Goal: Task Accomplishment & Management: Manage account settings

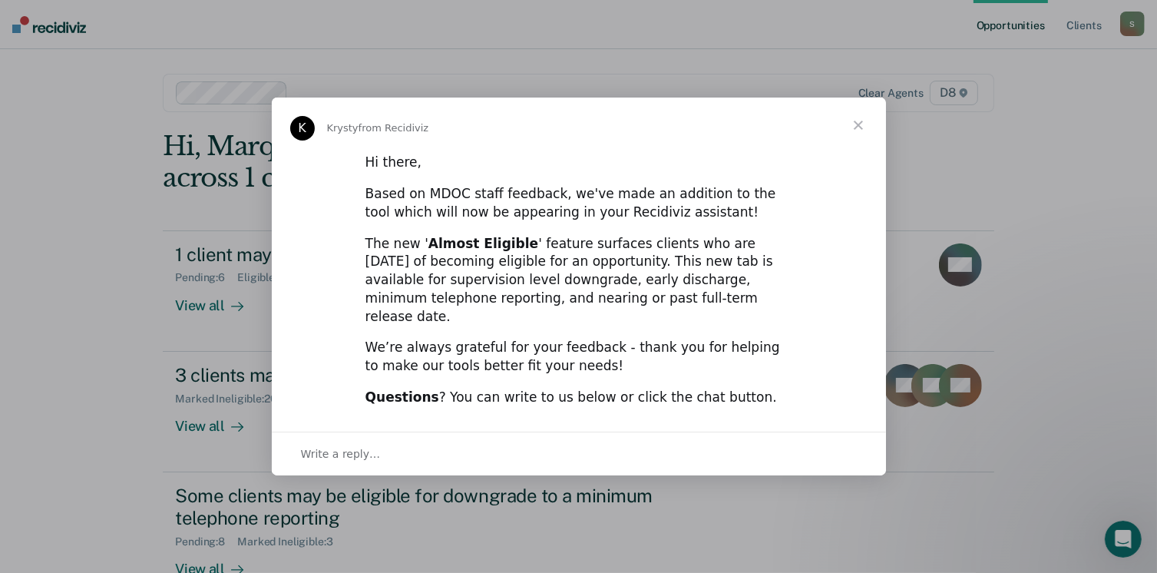
click at [855, 139] on span "Close" at bounding box center [858, 125] width 55 height 55
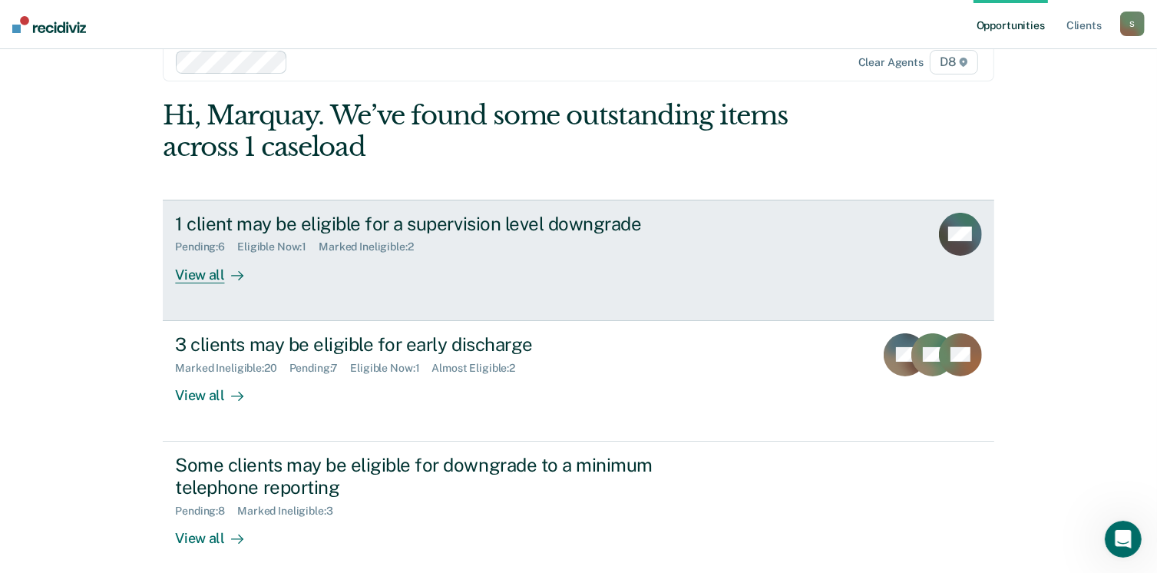
scroll to position [38, 0]
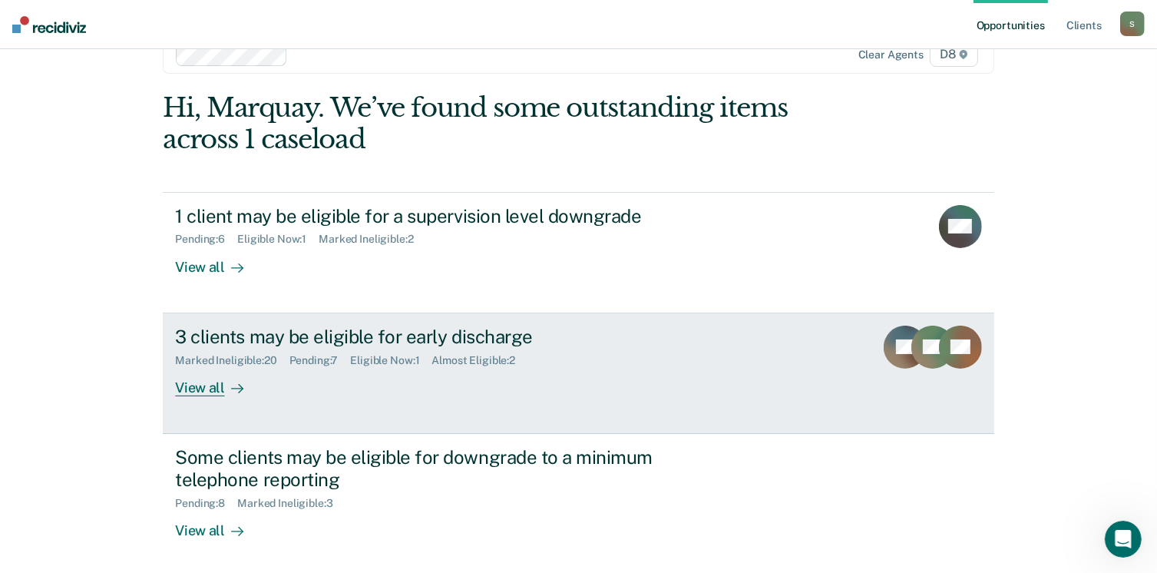
click at [212, 392] on div "View all" at bounding box center [218, 381] width 86 height 30
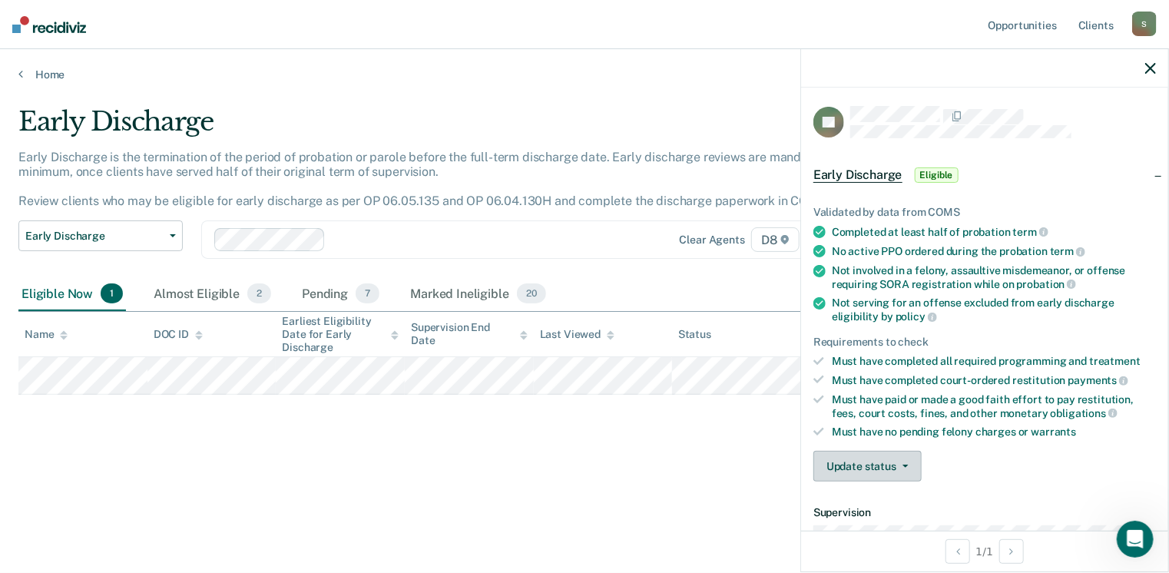
click at [841, 467] on button "Update status" at bounding box center [867, 466] width 108 height 31
click at [860, 501] on button "[PERSON_NAME]" at bounding box center [887, 503] width 148 height 25
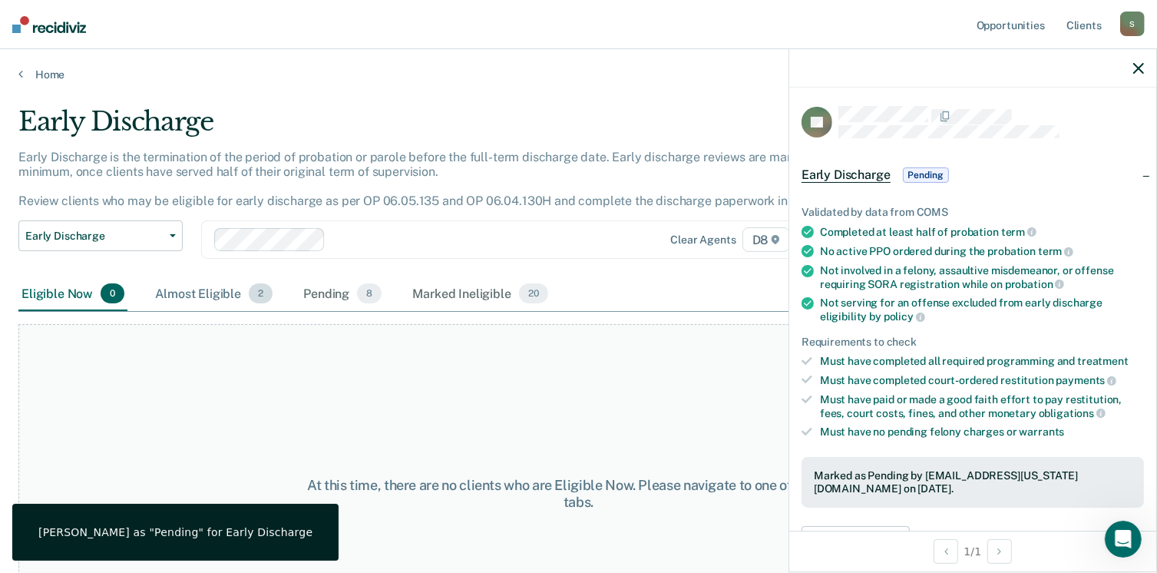
click at [193, 295] on div "Almost Eligible 2" at bounding box center [214, 294] width 124 height 34
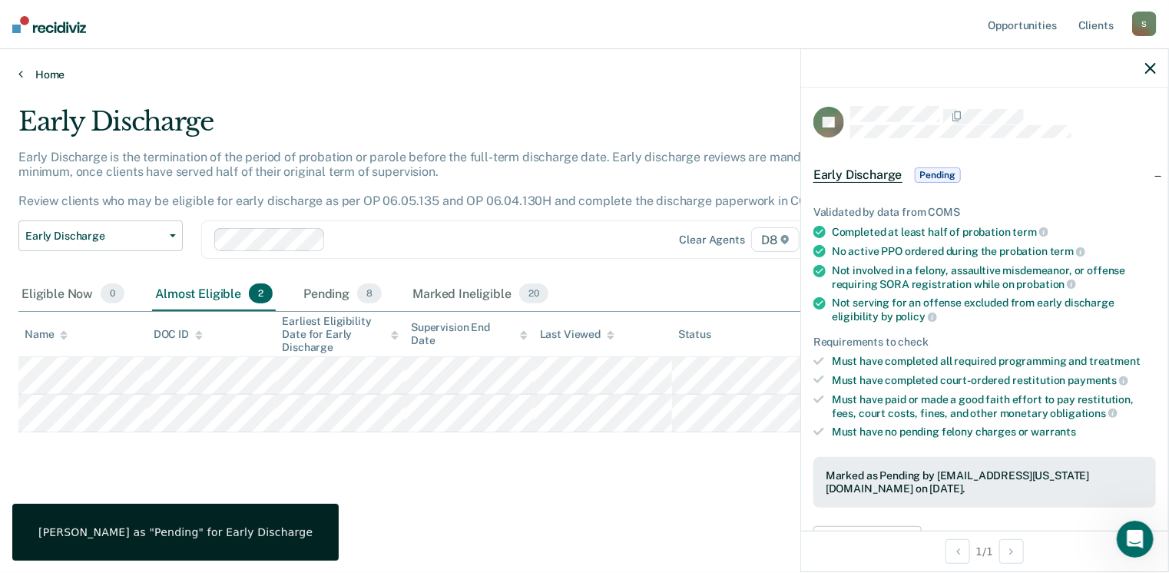
click at [57, 68] on link "Home" at bounding box center [584, 75] width 1132 height 14
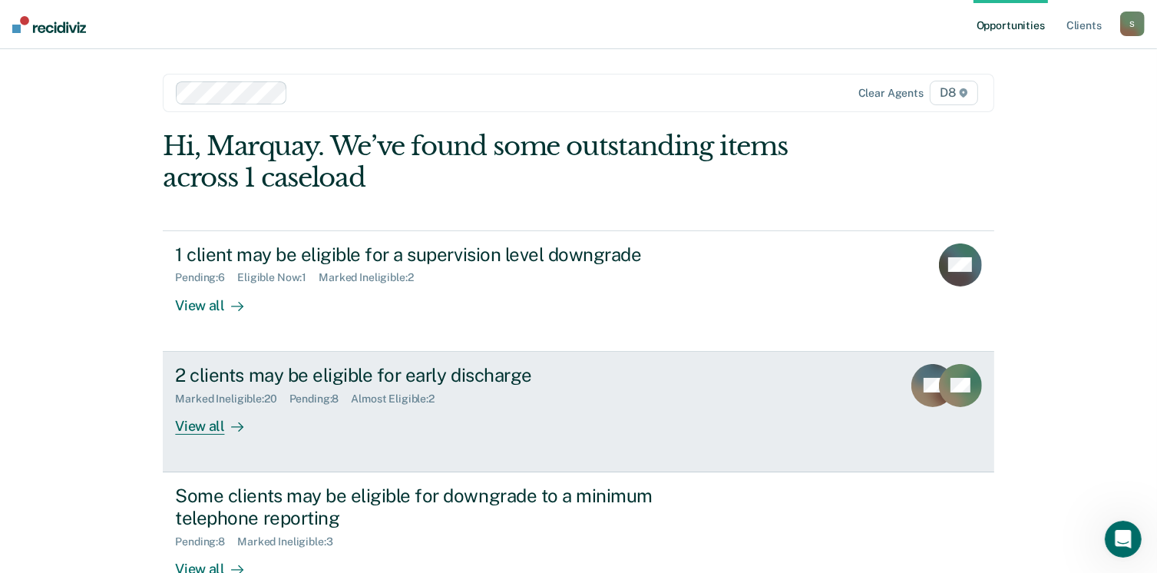
click at [495, 408] on div "2 clients may be eligible for early discharge Marked Ineligible : 20 Pending : …" at bounding box center [463, 399] width 576 height 71
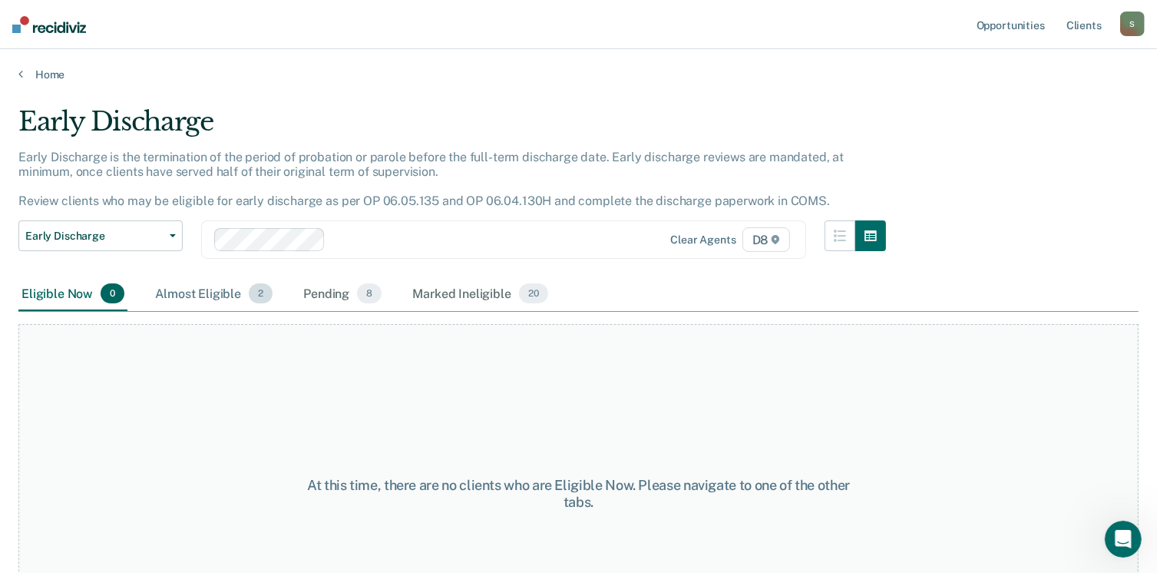
click at [164, 280] on div "Almost Eligible 2" at bounding box center [214, 294] width 124 height 34
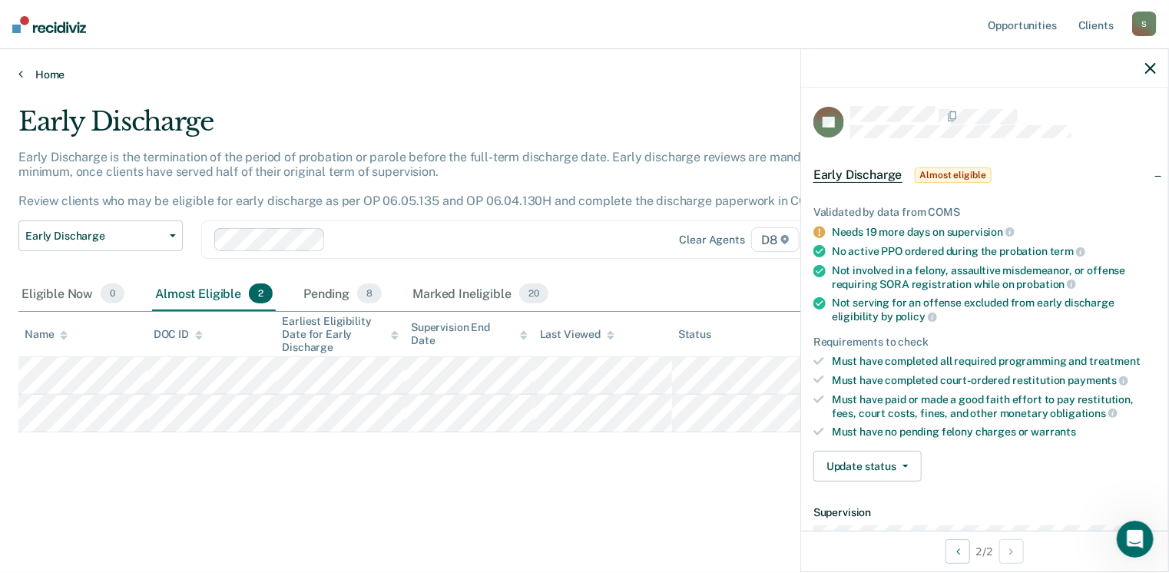
click at [51, 68] on link "Home" at bounding box center [584, 75] width 1132 height 14
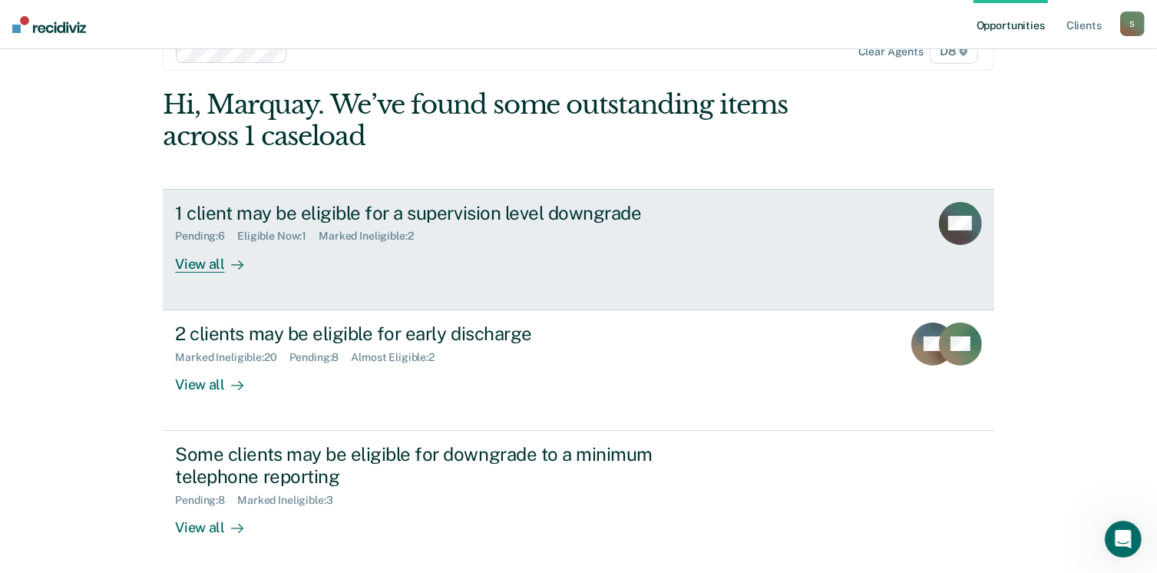
scroll to position [102, 0]
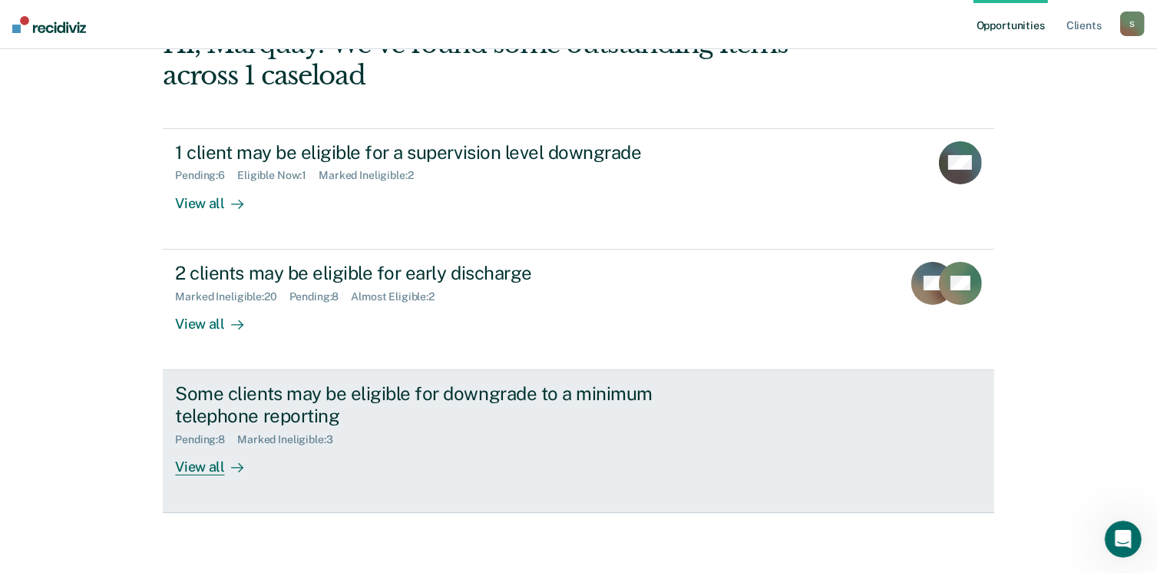
click at [255, 408] on div "Some clients may be eligible for downgrade to a minimum telephone reporting" at bounding box center [444, 404] width 539 height 45
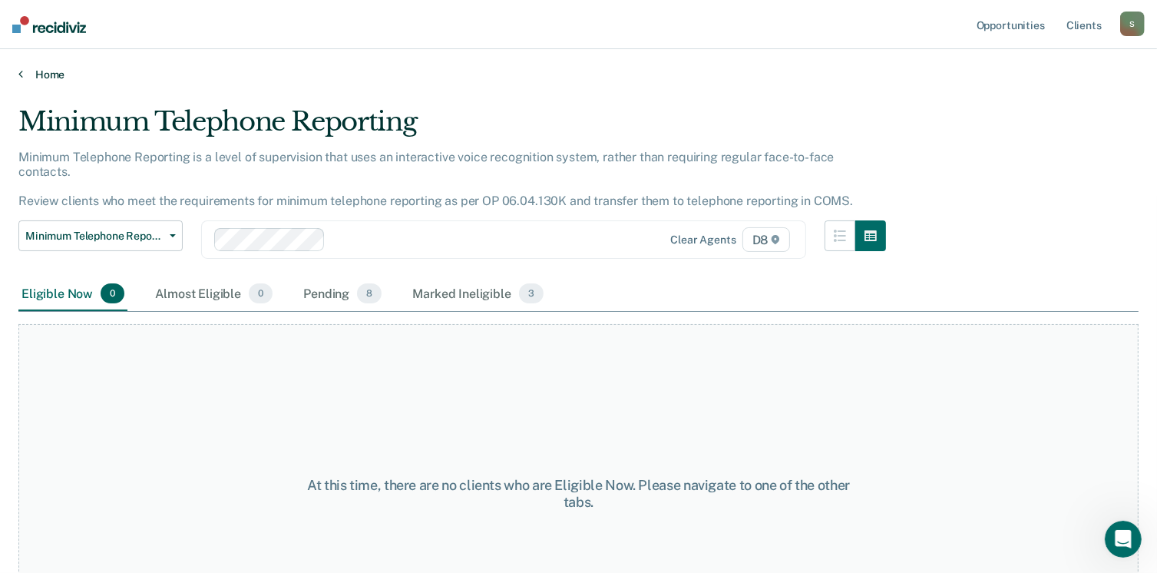
click at [40, 73] on link "Home" at bounding box center [578, 75] width 1120 height 14
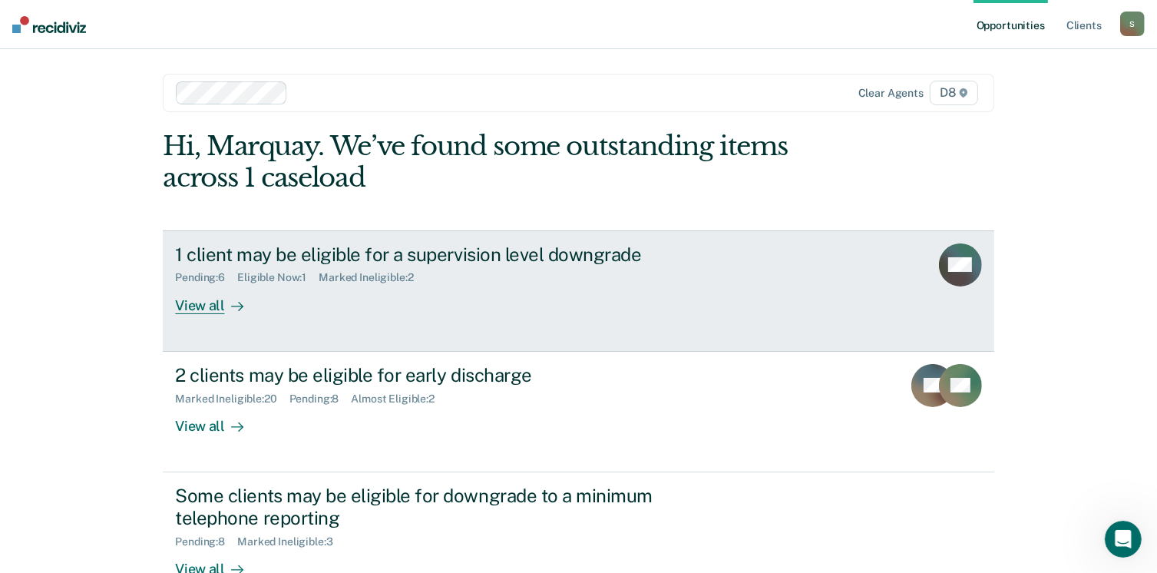
click at [248, 274] on div "Eligible Now : 1" at bounding box center [277, 277] width 81 height 13
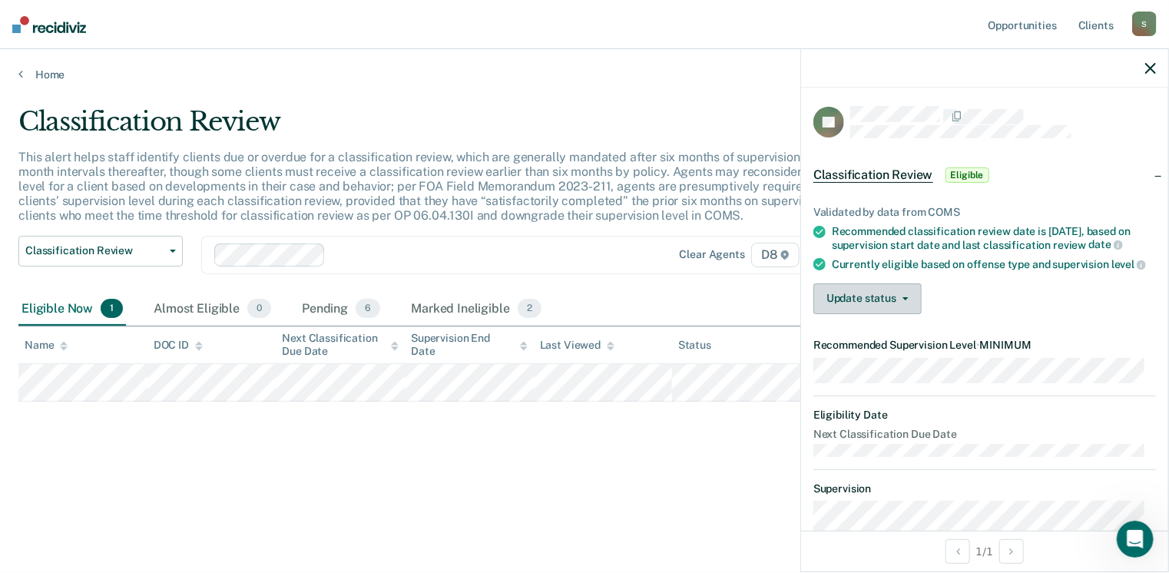
click at [843, 313] on button "Update status" at bounding box center [867, 298] width 108 height 31
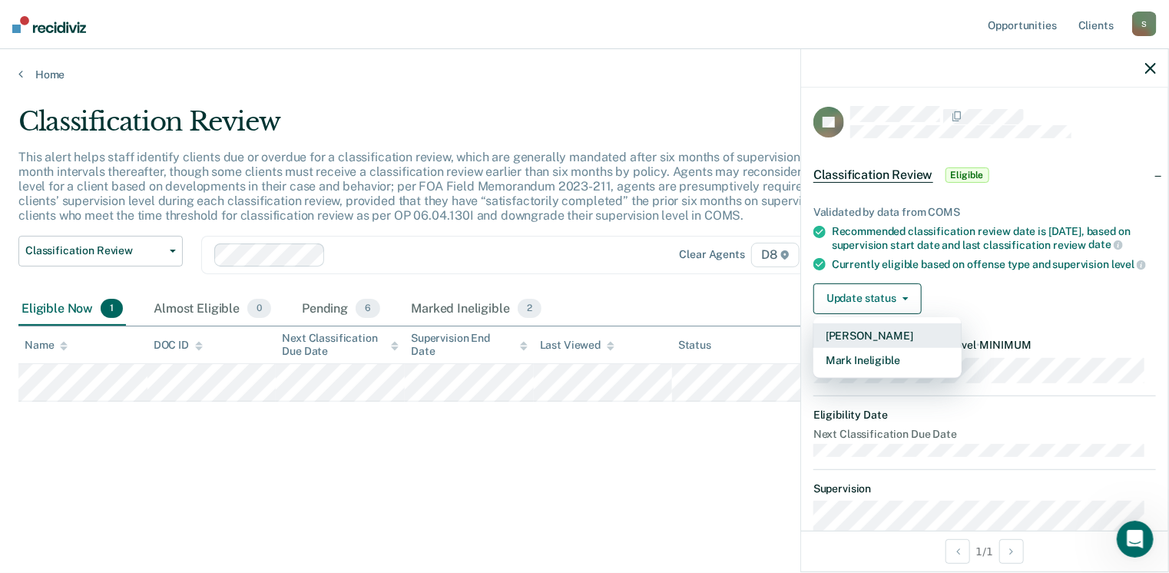
click at [855, 340] on button "[PERSON_NAME]" at bounding box center [887, 335] width 148 height 25
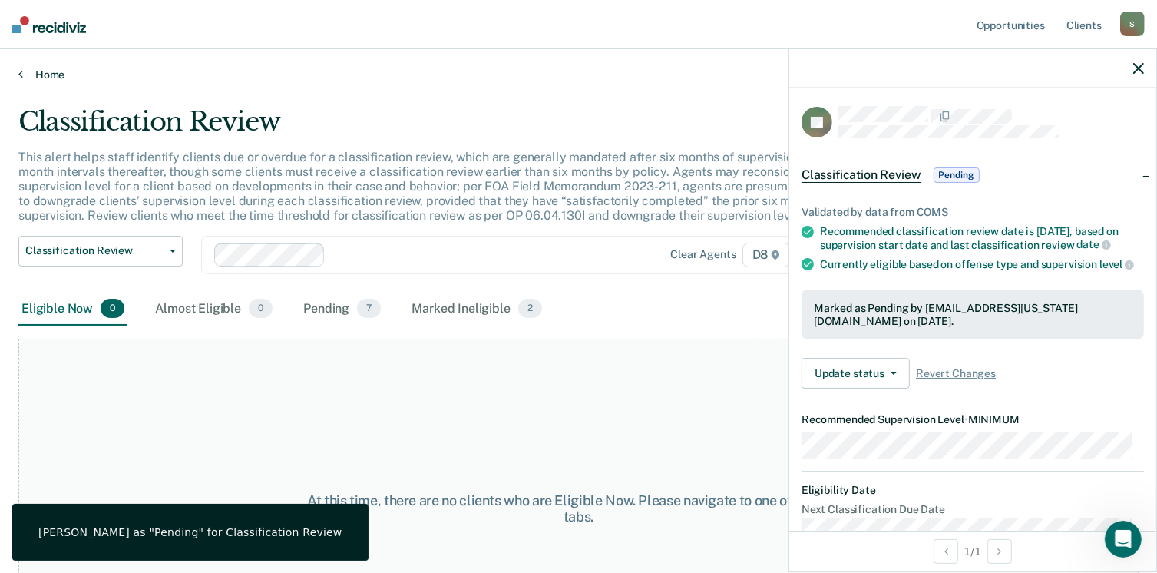
click at [55, 79] on link "Home" at bounding box center [578, 75] width 1120 height 14
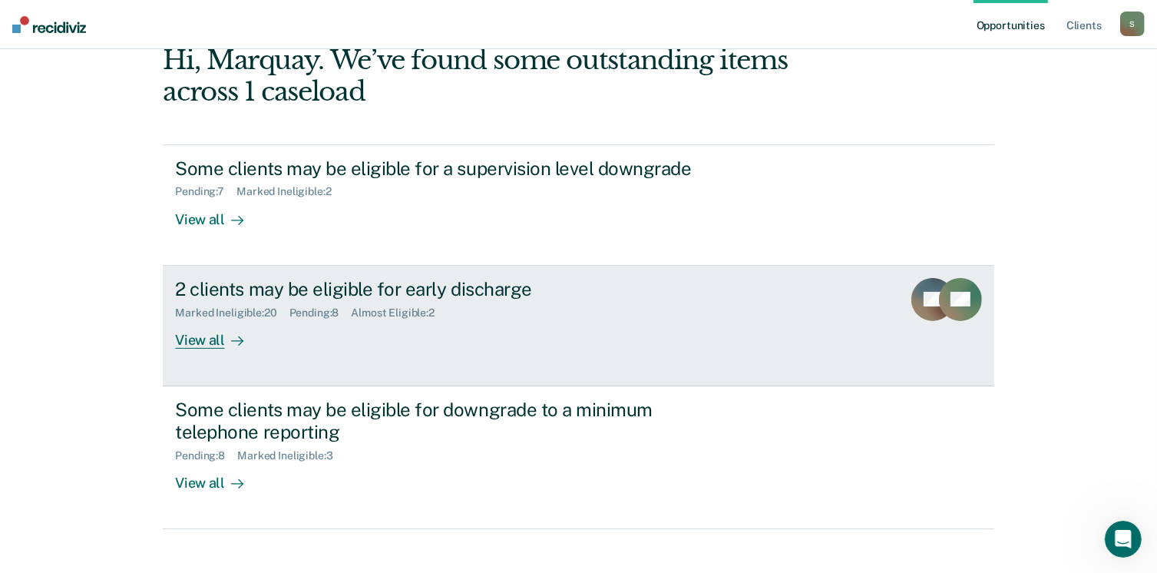
scroll to position [85, 0]
click at [199, 336] on div "View all" at bounding box center [218, 334] width 86 height 30
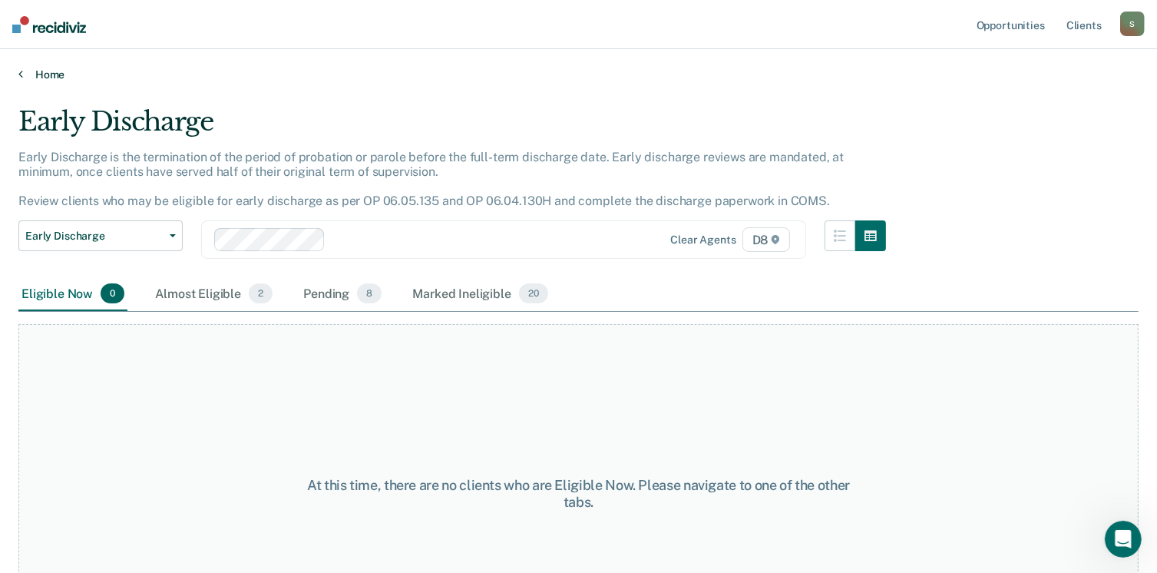
click at [49, 76] on link "Home" at bounding box center [578, 75] width 1120 height 14
click at [39, 65] on div "Home" at bounding box center [578, 65] width 1157 height 32
click at [40, 71] on link "Home" at bounding box center [578, 75] width 1120 height 14
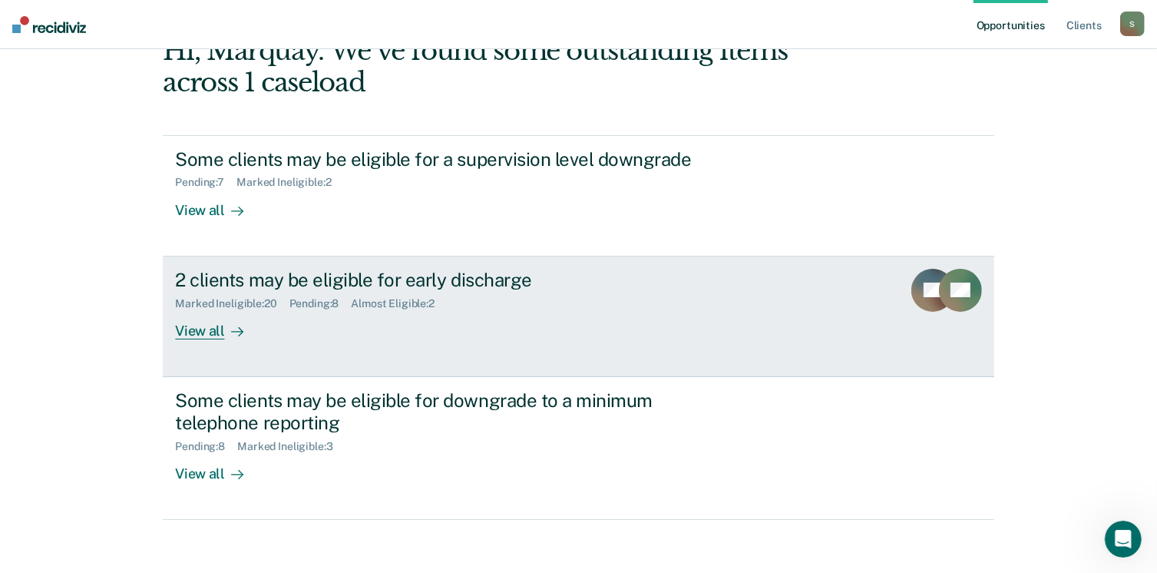
scroll to position [102, 0]
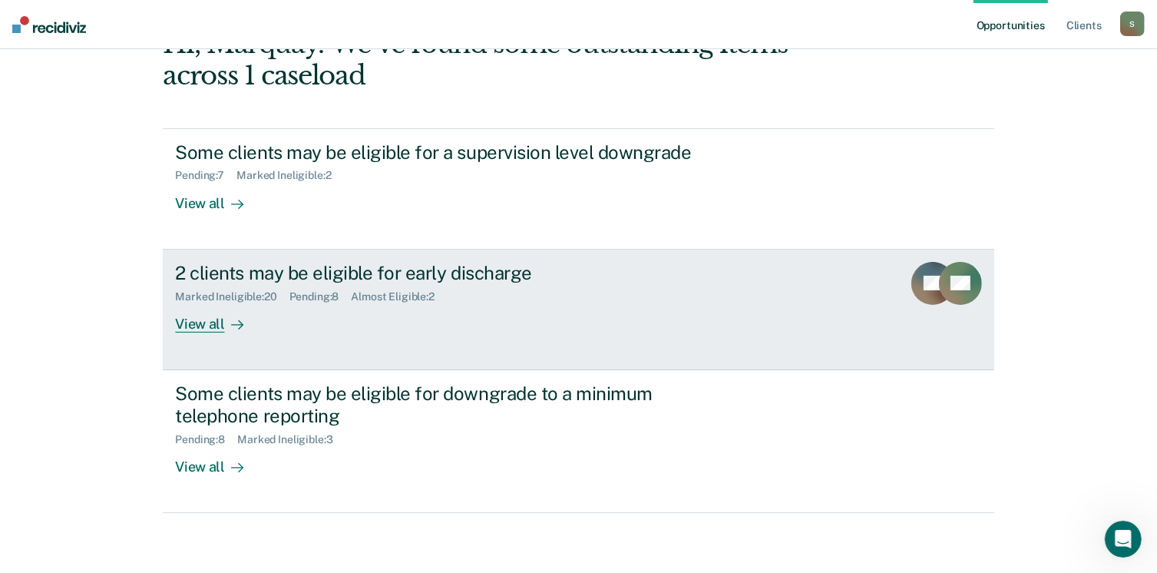
click at [310, 296] on div "Pending : 8" at bounding box center [320, 296] width 62 height 13
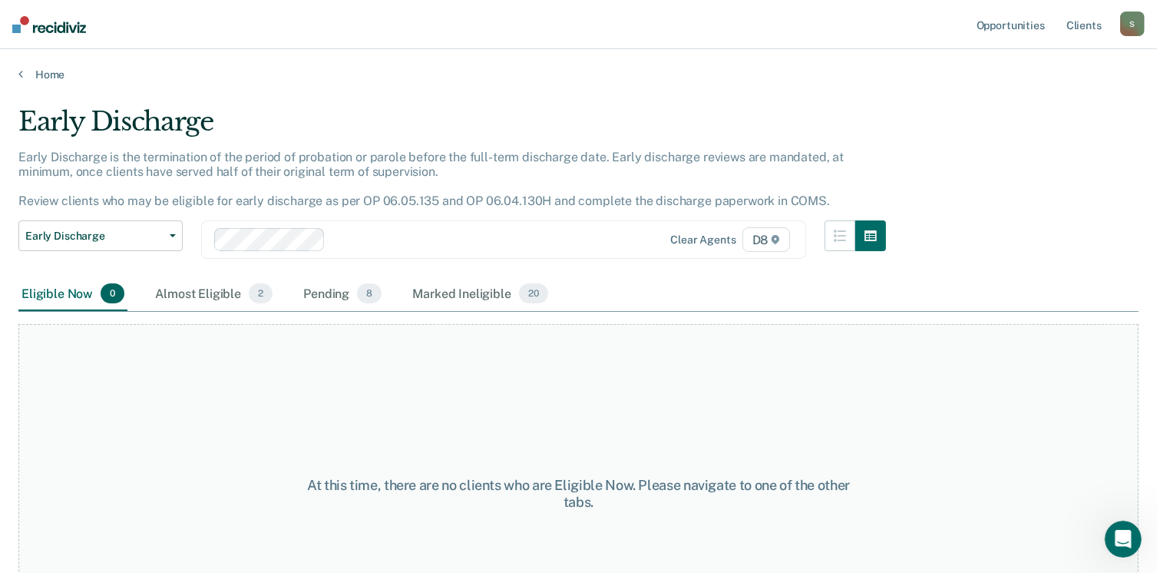
click at [310, 296] on div "Pending 8" at bounding box center [342, 294] width 84 height 34
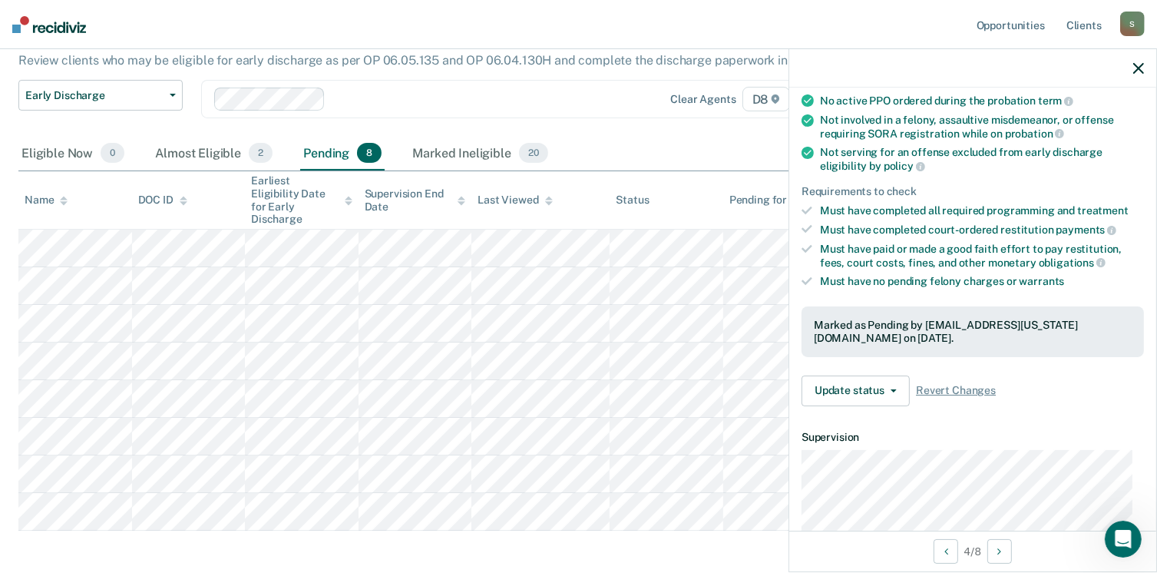
scroll to position [153, 0]
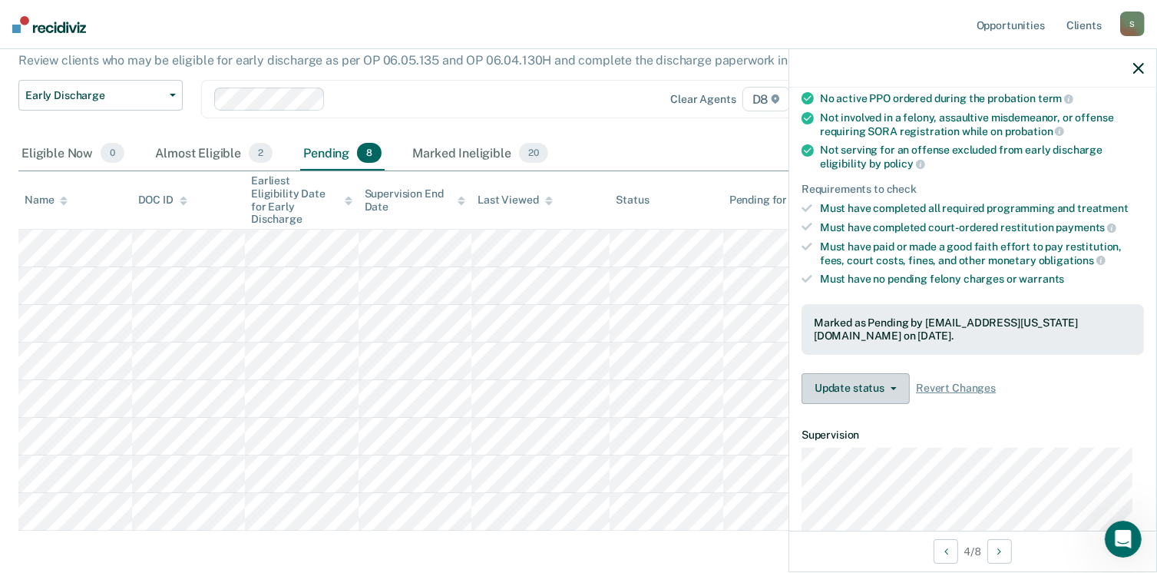
click at [891, 389] on button "Update status" at bounding box center [856, 388] width 108 height 31
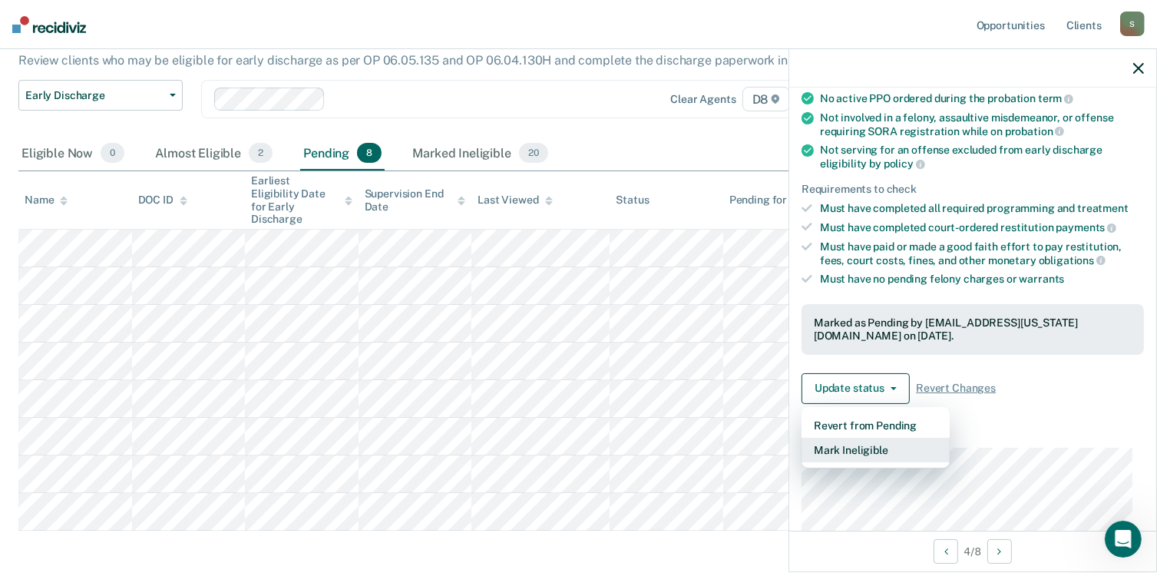
click at [898, 443] on button "Mark Ineligible" at bounding box center [876, 450] width 148 height 25
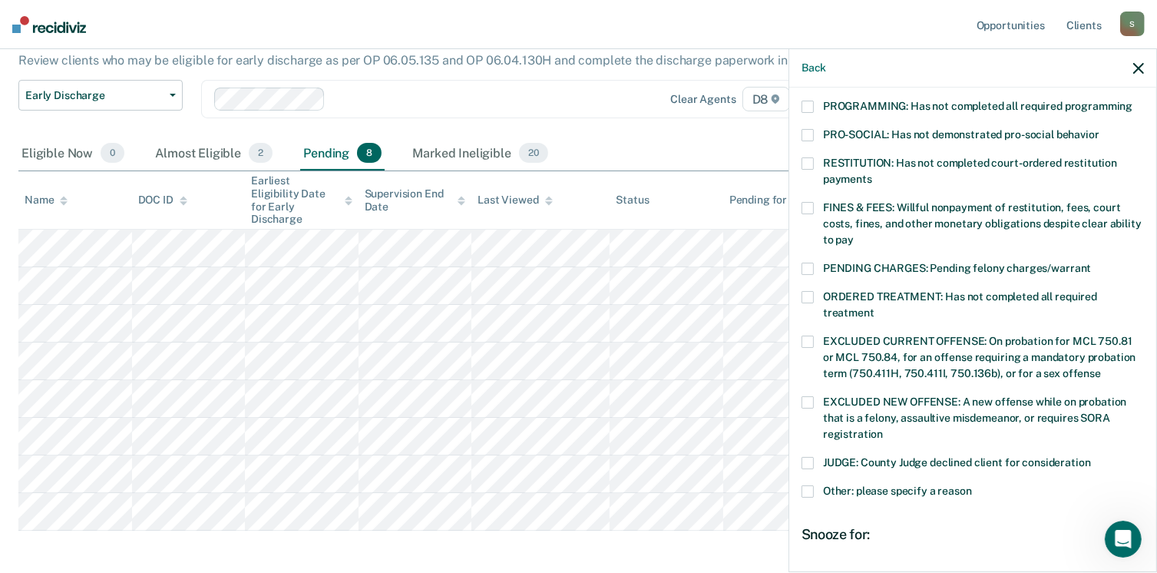
scroll to position [343, 0]
